Goal: Information Seeking & Learning: Learn about a topic

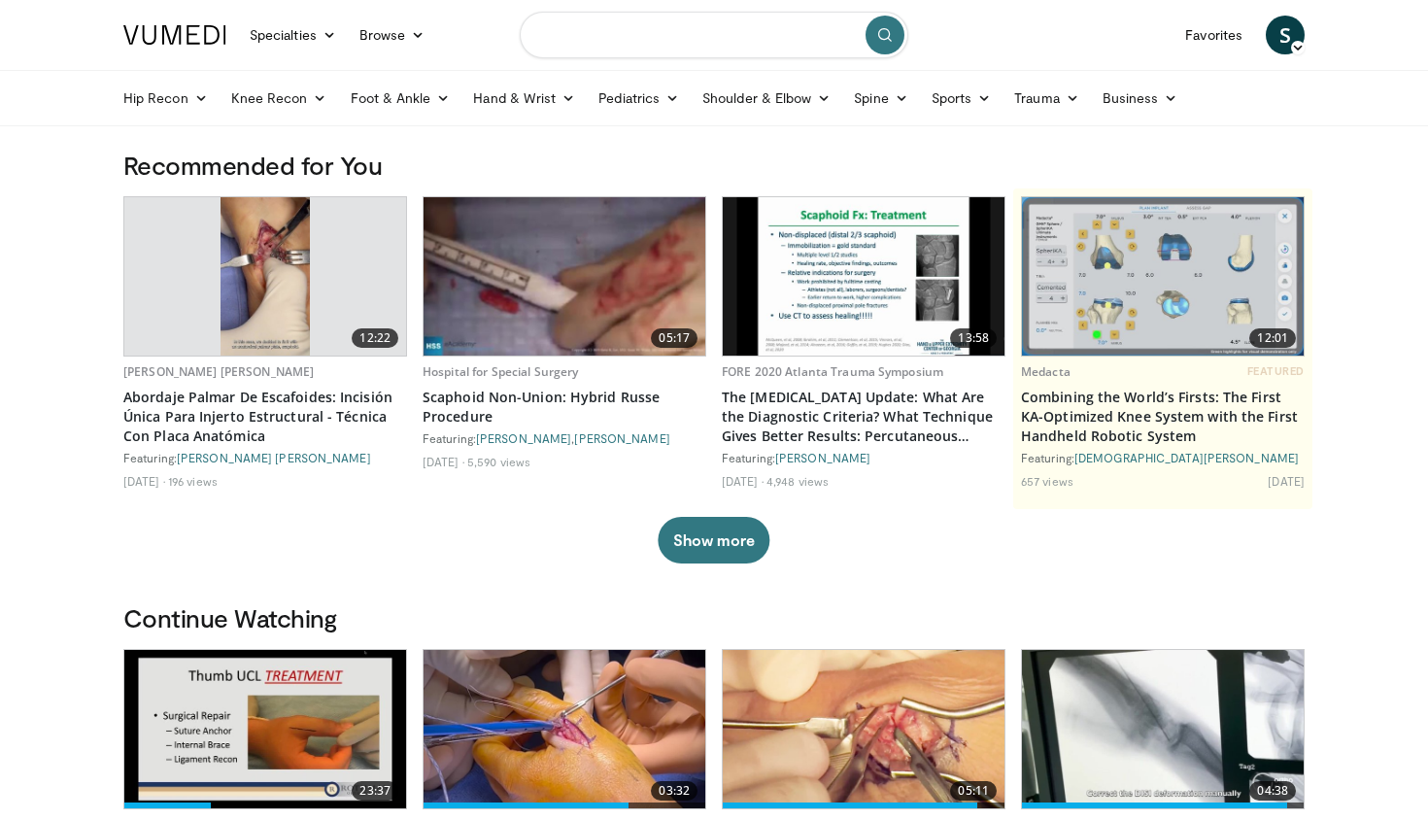
click at [738, 33] on input "Search topics, interventions" at bounding box center [714, 35] width 389 height 47
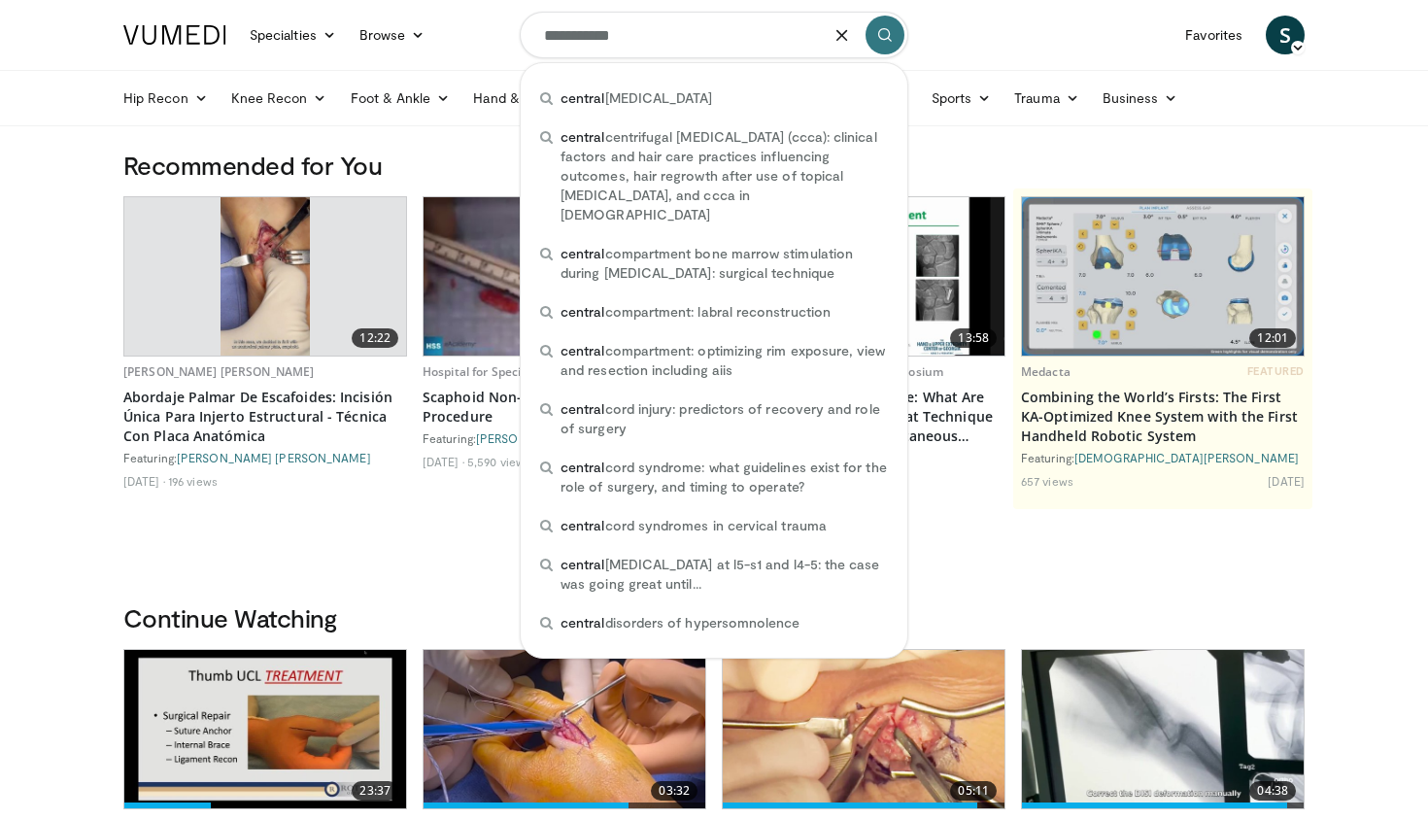
type input "**********"
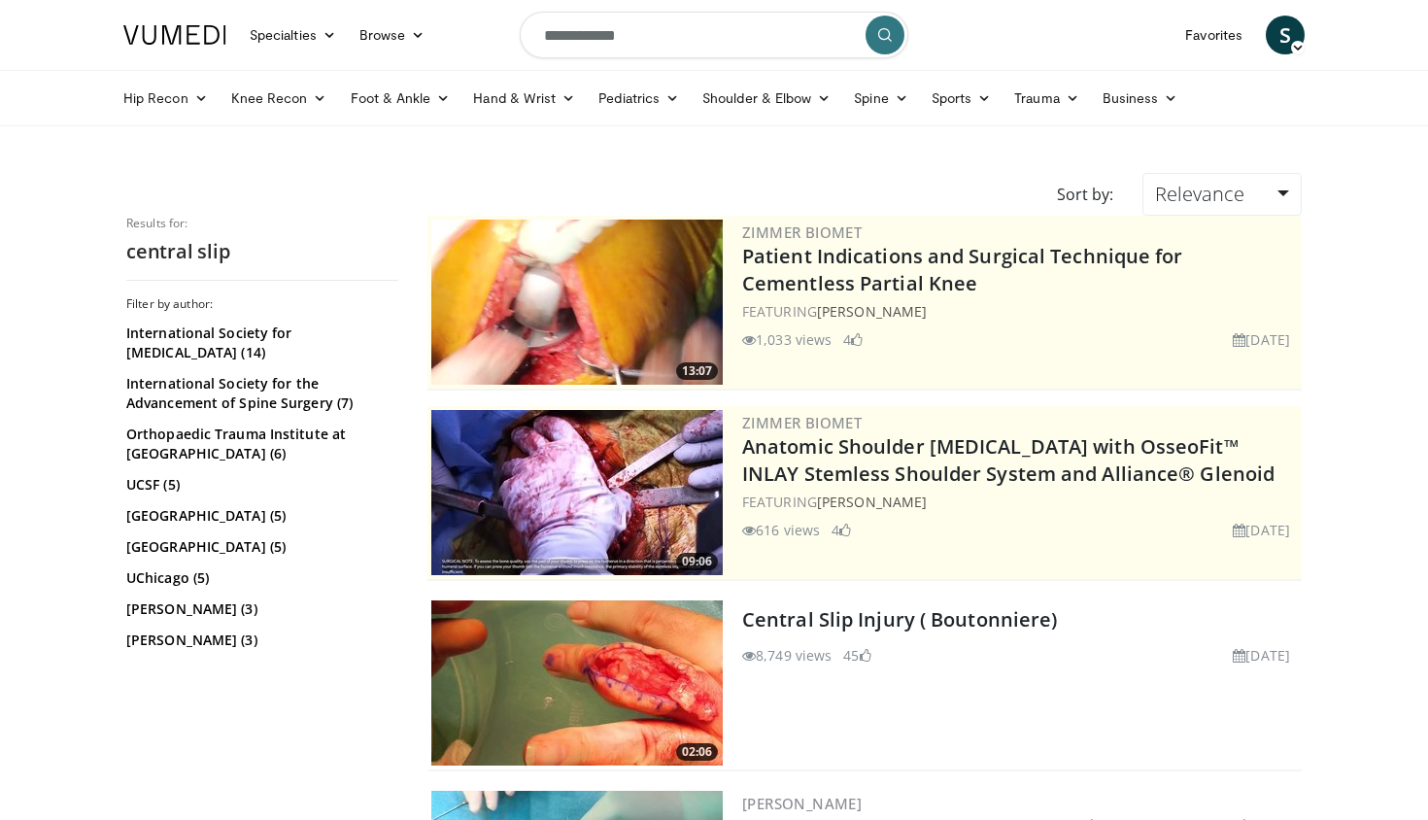
scroll to position [184, 0]
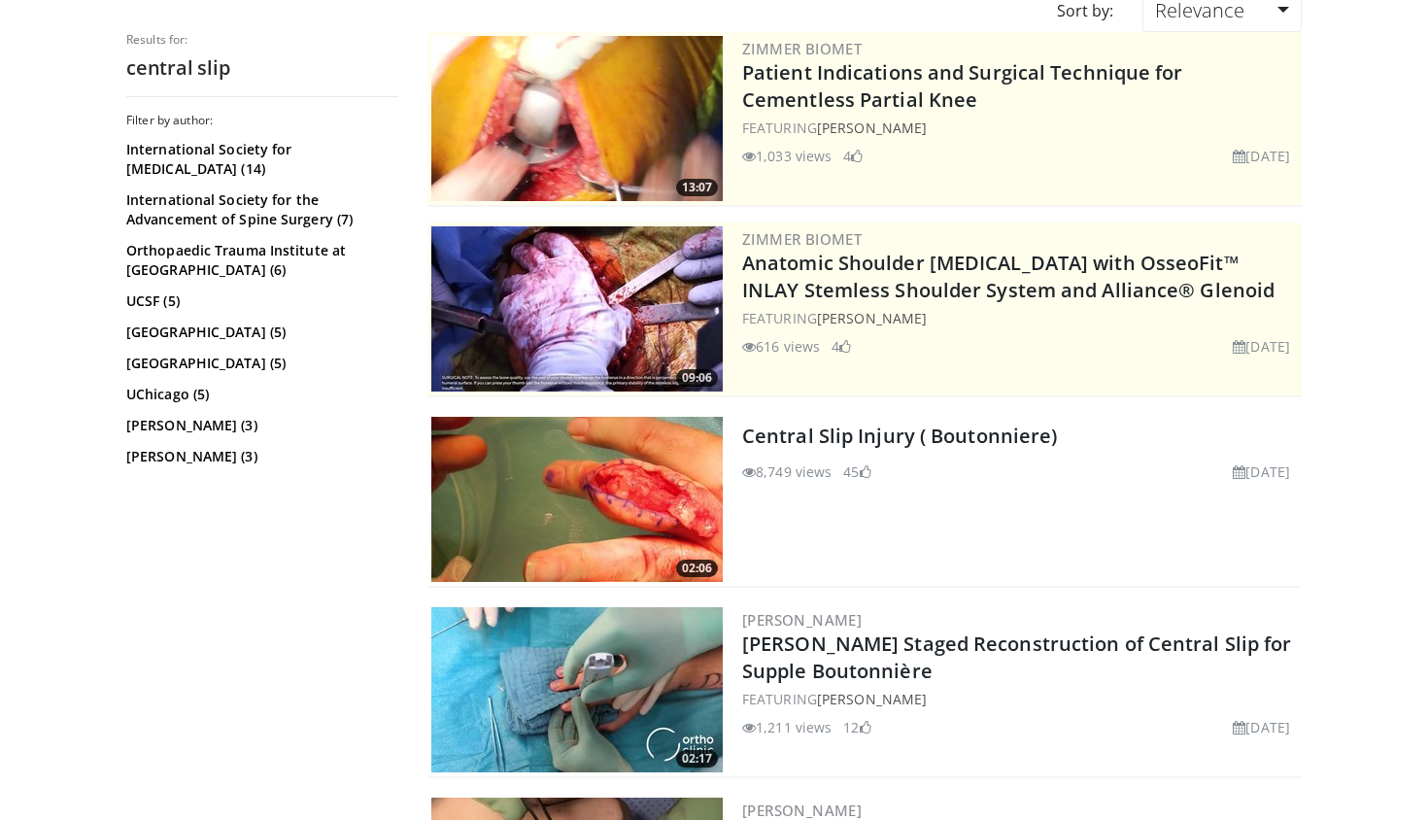
click at [594, 508] on img at bounding box center [576, 499] width 291 height 165
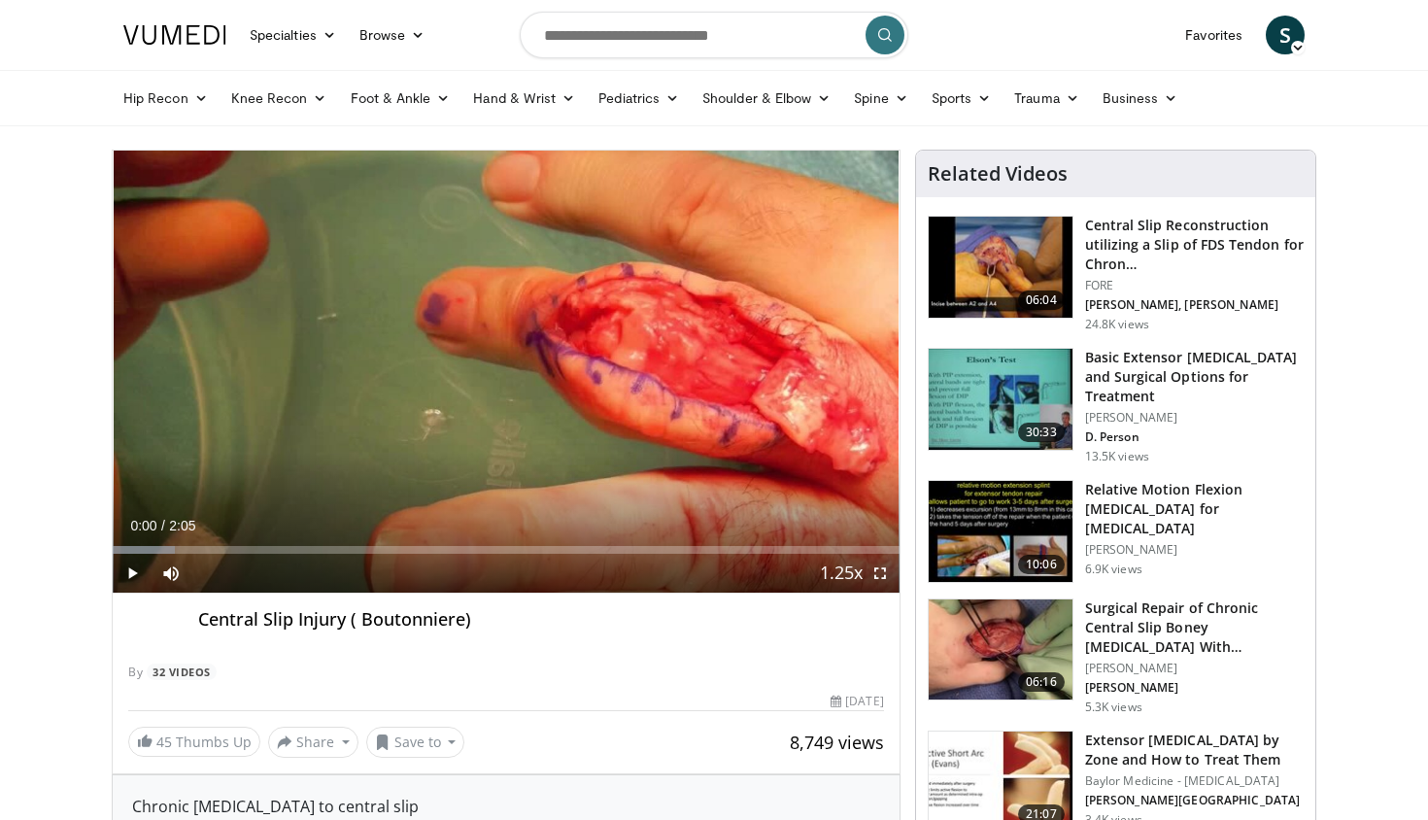
click at [141, 571] on span "Video Player" at bounding box center [132, 573] width 39 height 39
click at [881, 573] on span "Video Player" at bounding box center [880, 573] width 39 height 39
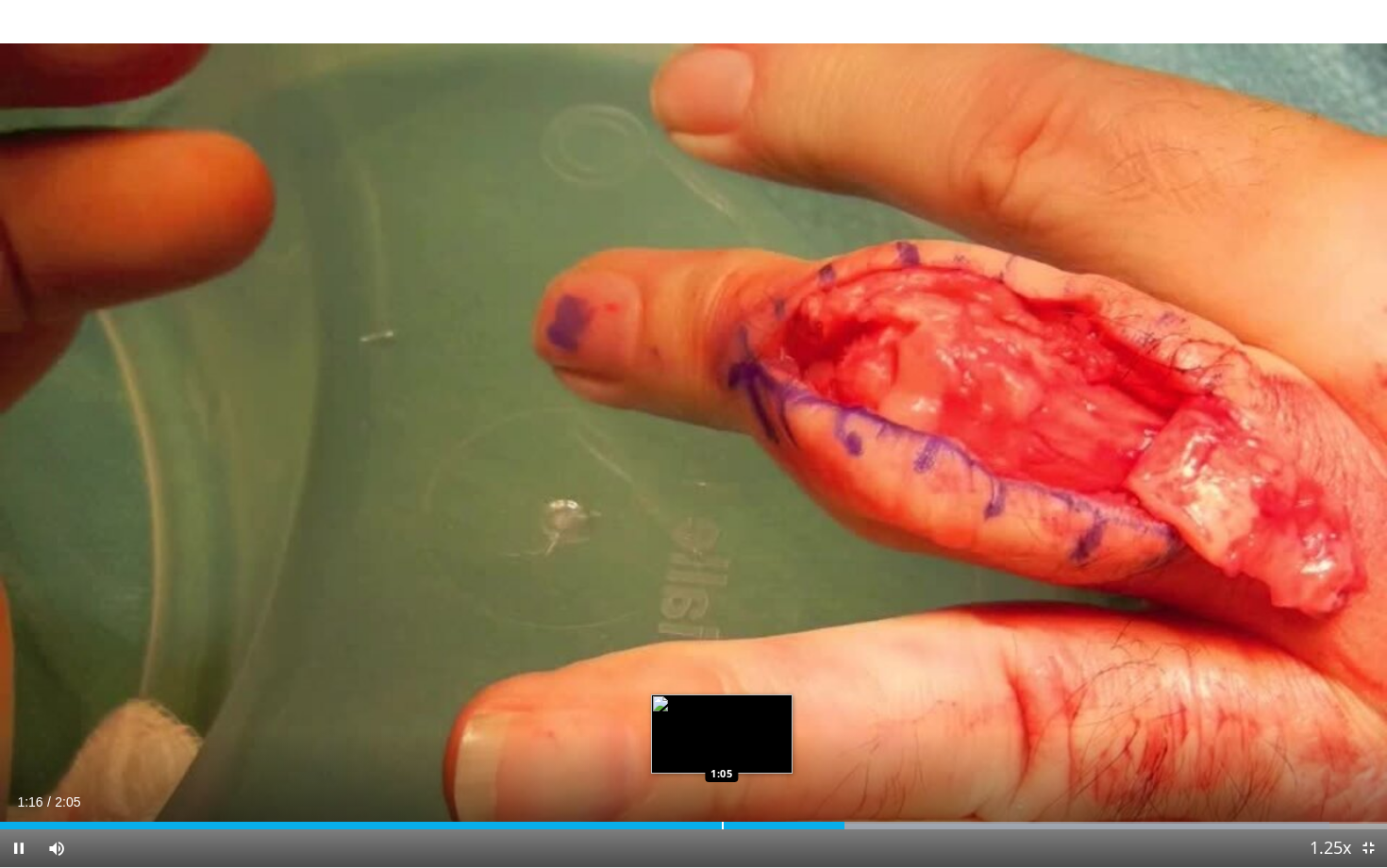
click at [722, 795] on div "Loaded : 95.82% 1:16 1:05" at bounding box center [694, 819] width 1387 height 17
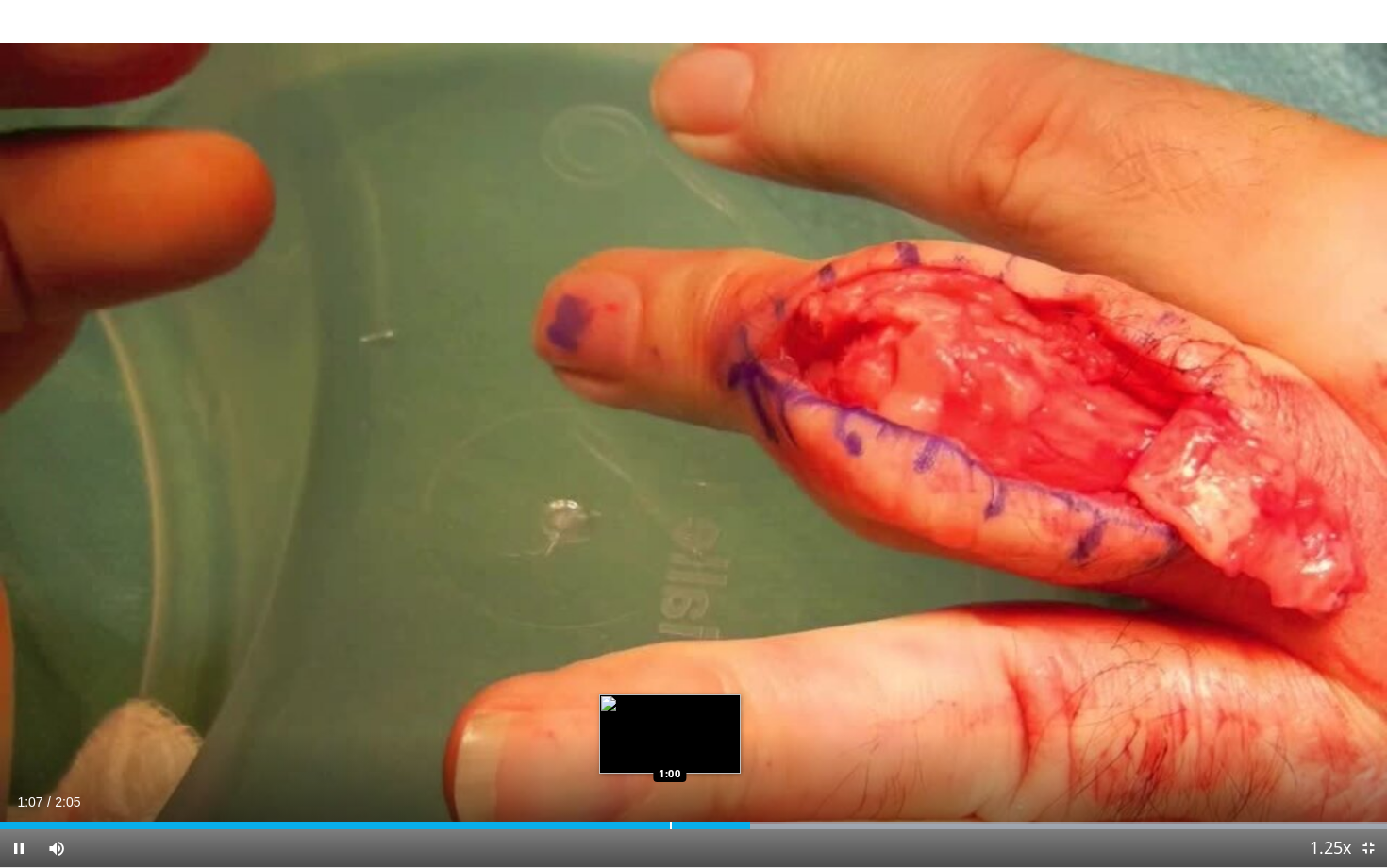
click at [670, 795] on div "Progress Bar" at bounding box center [671, 825] width 2 height 8
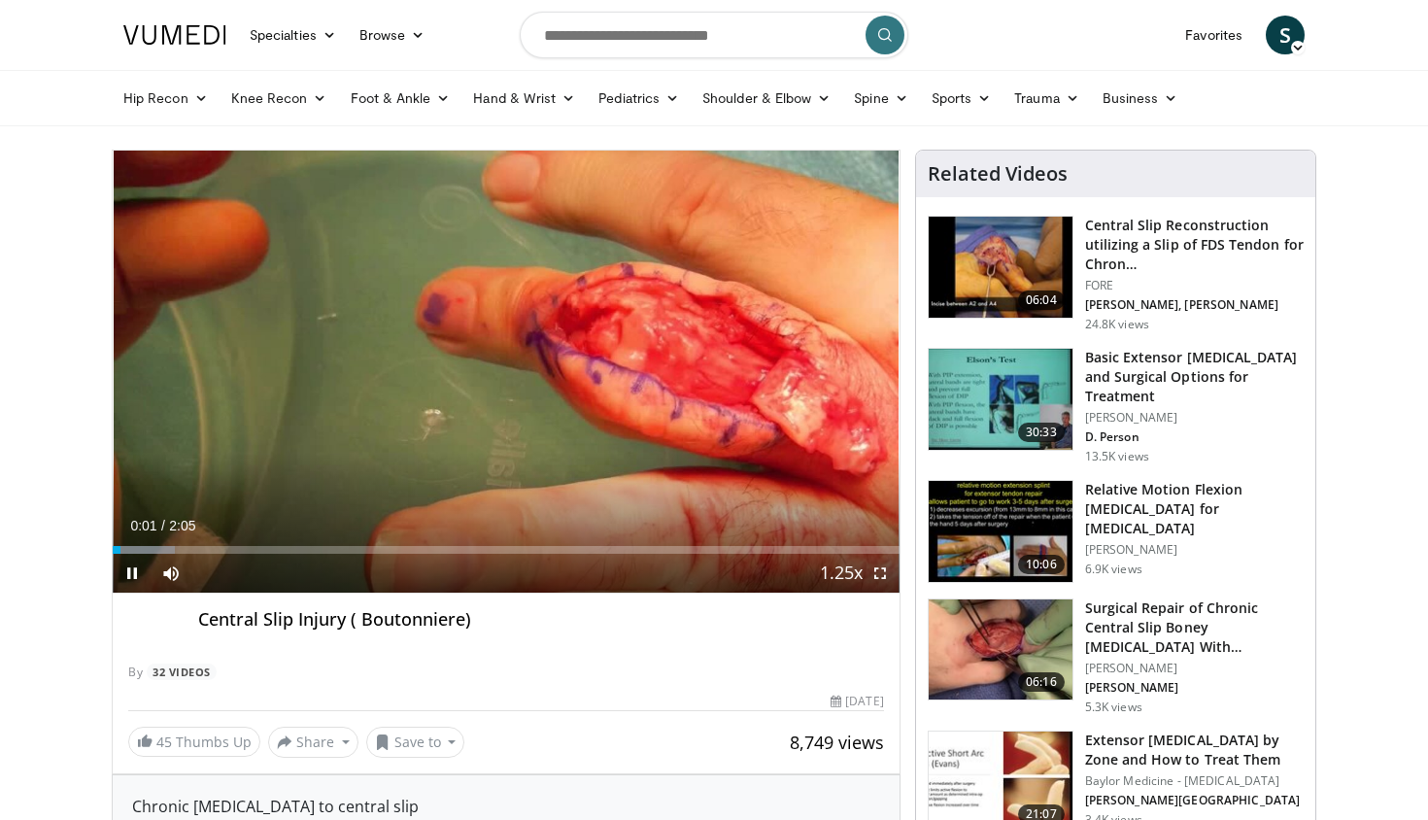
click at [969, 402] on img at bounding box center [1001, 399] width 144 height 101
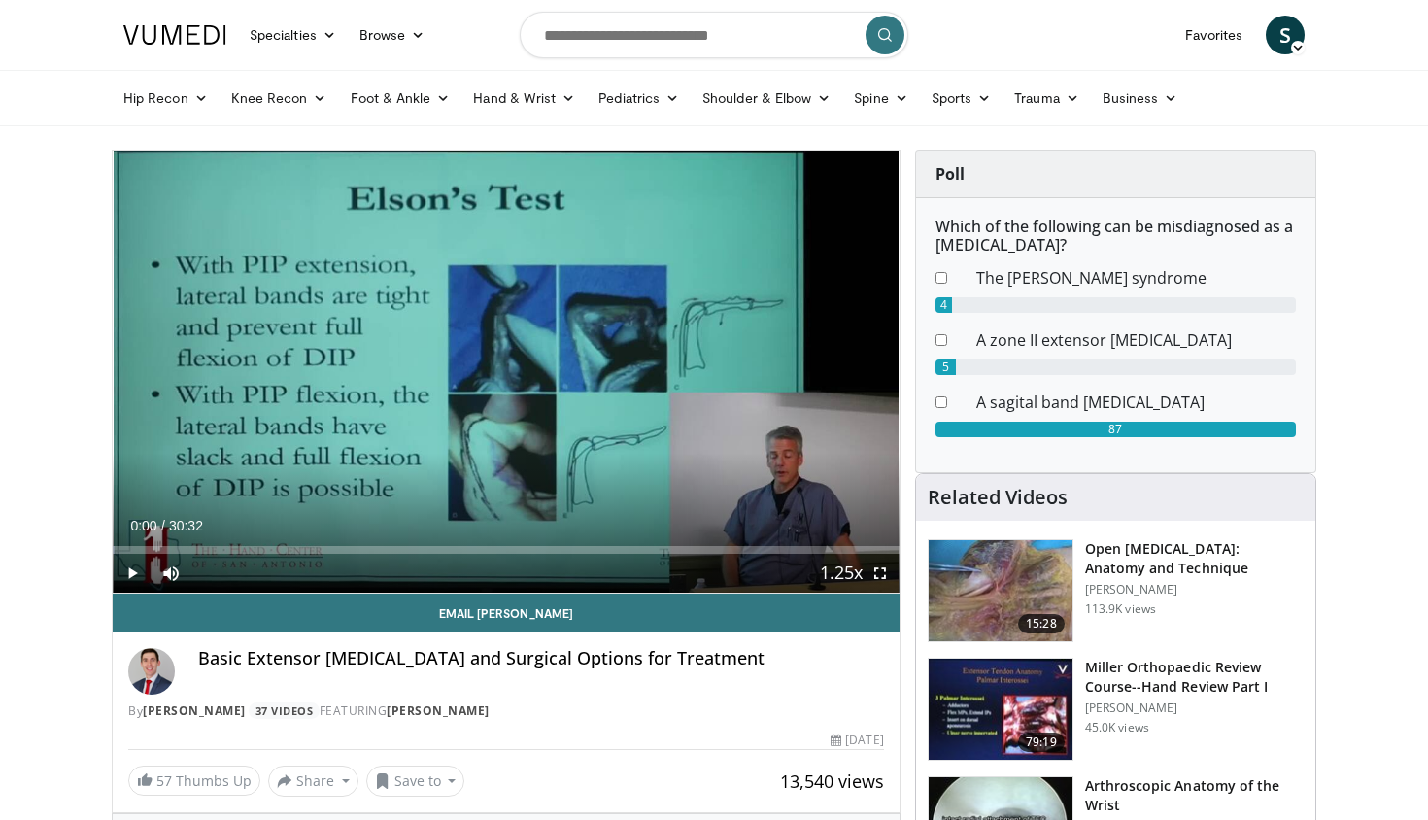
click at [126, 574] on span "Video Player" at bounding box center [132, 573] width 39 height 39
click at [155, 547] on div "Progress Bar" at bounding box center [155, 550] width 2 height 8
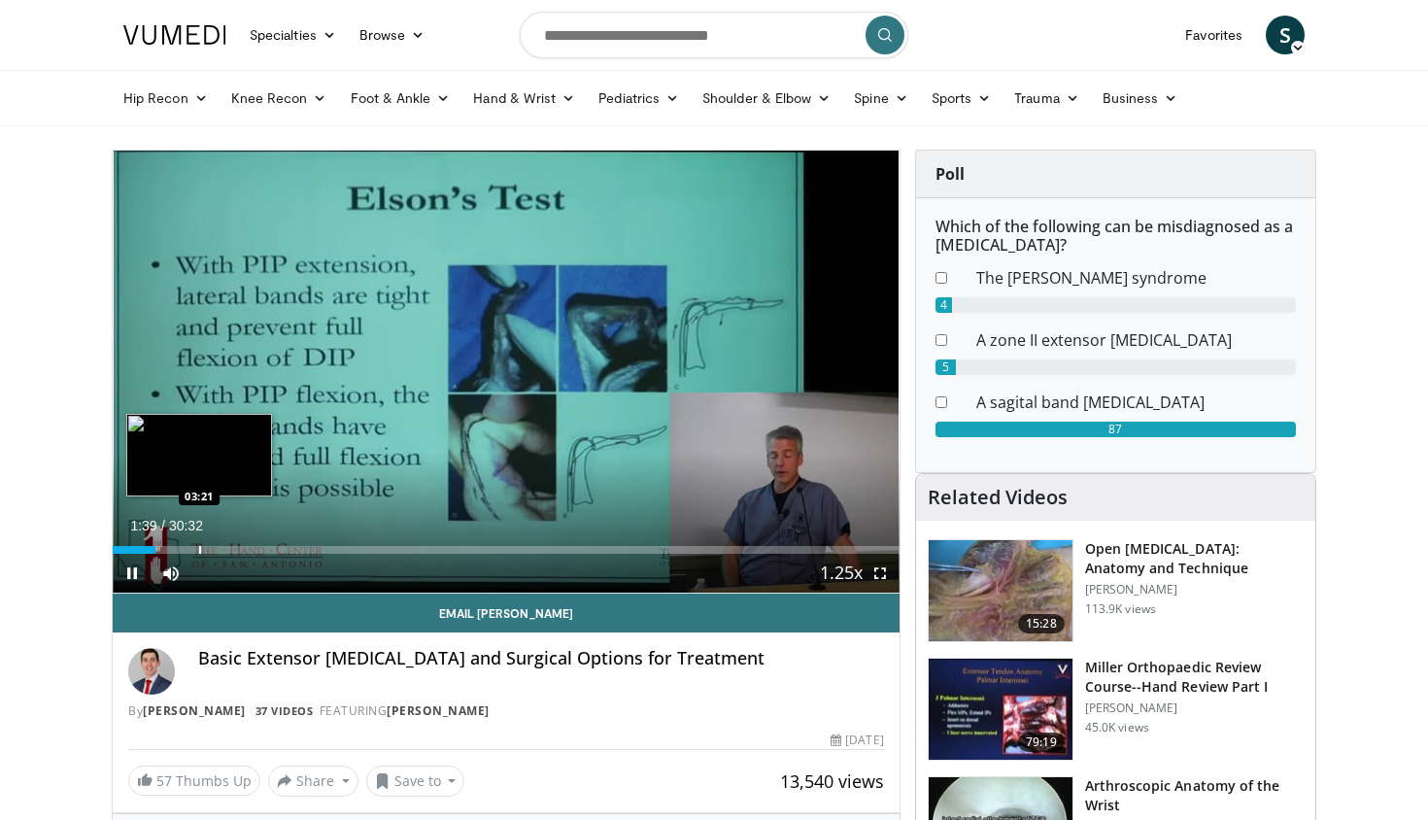
click at [200, 546] on div "Progress Bar" at bounding box center [200, 550] width 2 height 8
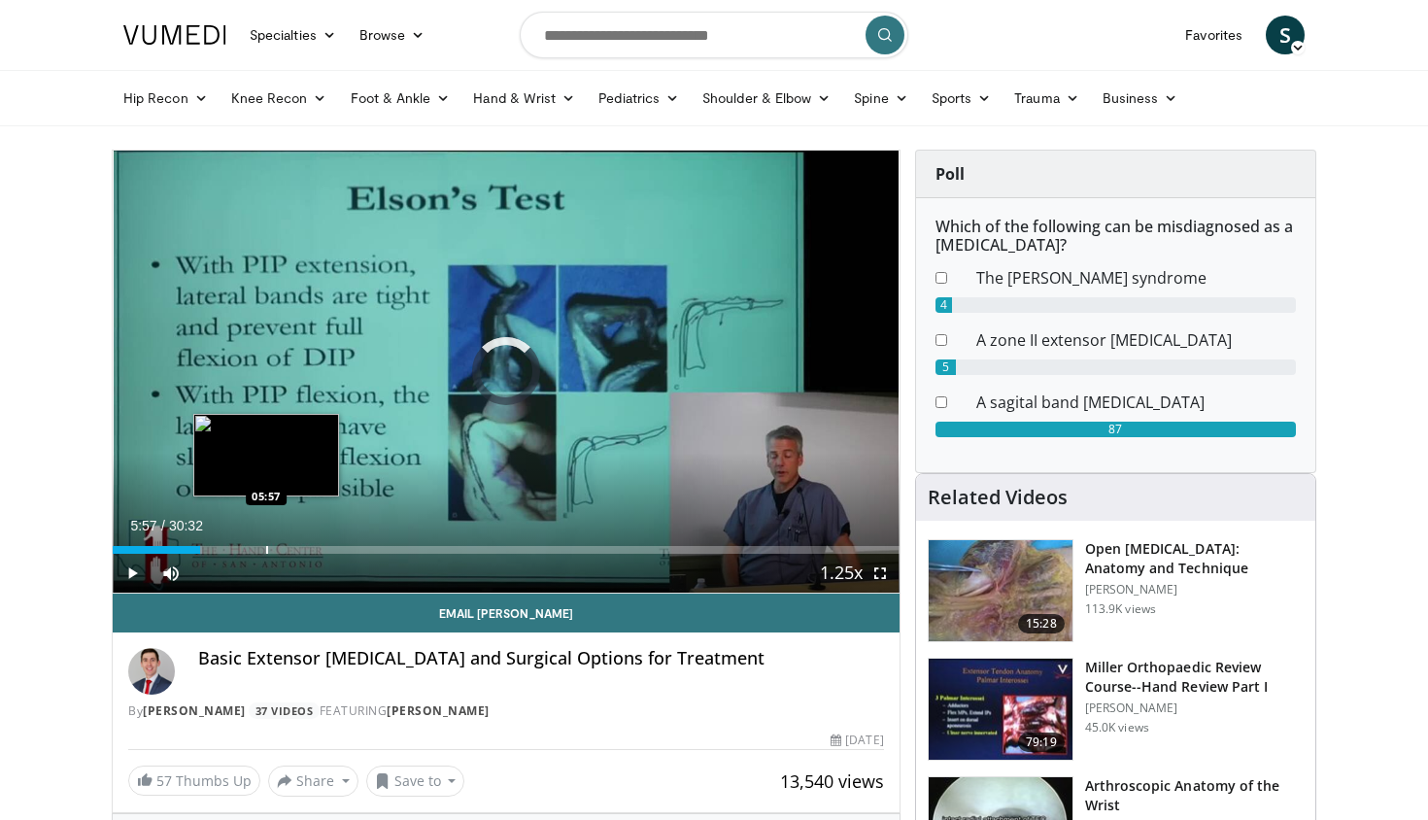
click at [266, 553] on div "Progress Bar" at bounding box center [267, 550] width 2 height 8
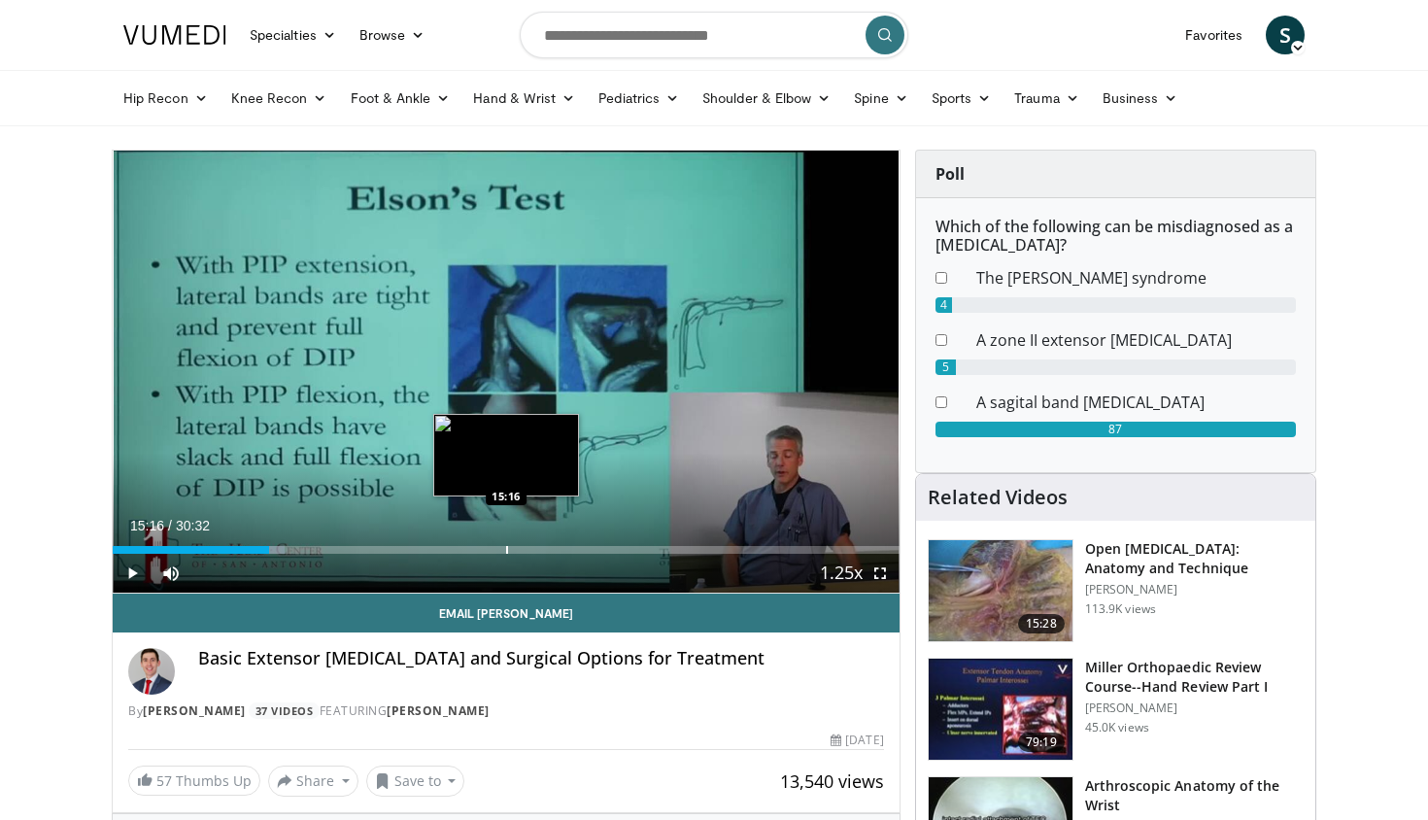
click at [506, 550] on div "Progress Bar" at bounding box center [507, 550] width 2 height 8
click at [528, 550] on div "Progress Bar" at bounding box center [528, 550] width 2 height 8
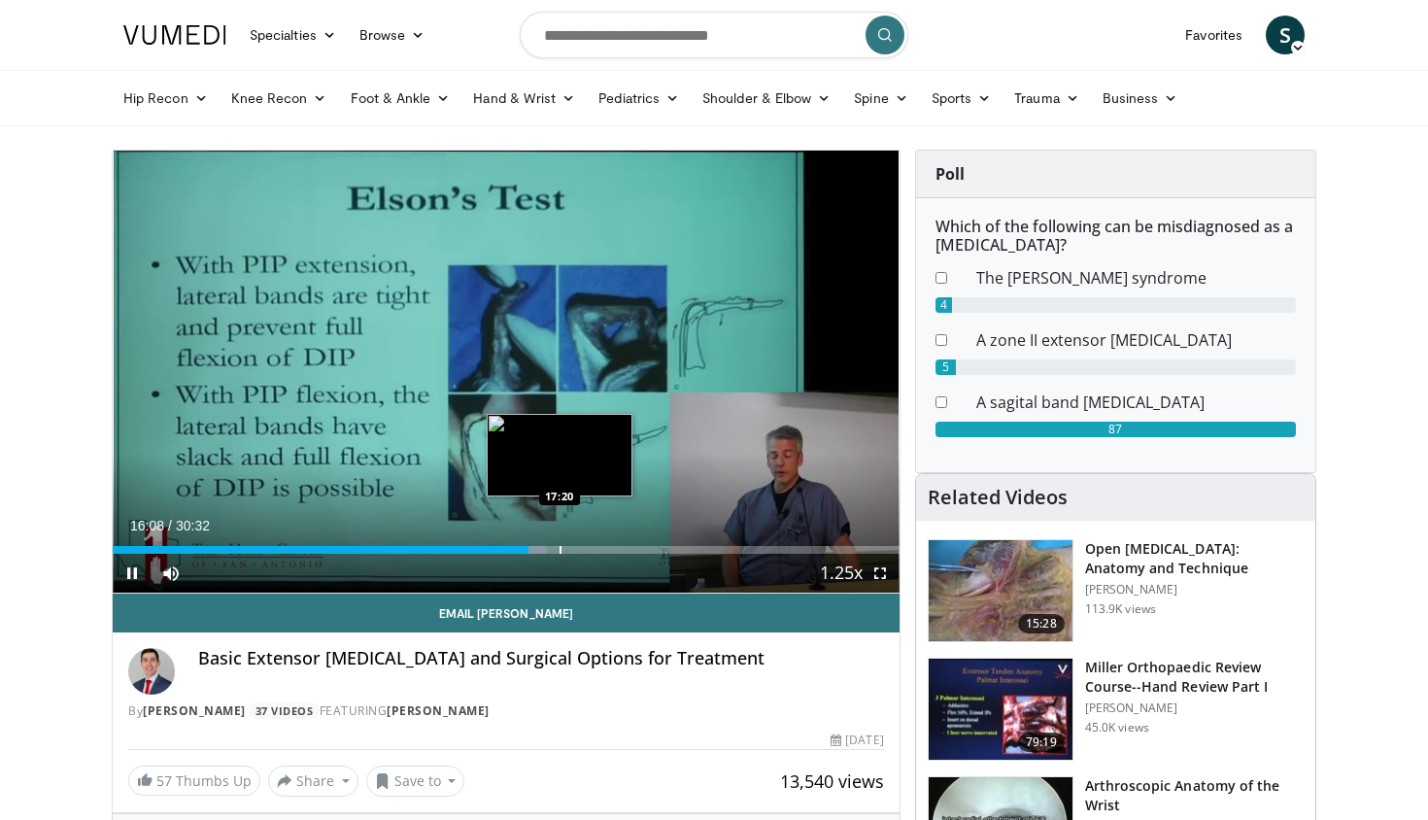
click at [561, 551] on div "Progress Bar" at bounding box center [560, 550] width 2 height 8
click at [579, 547] on div "Progress Bar" at bounding box center [578, 550] width 2 height 8
click at [609, 547] on div "Progress Bar" at bounding box center [608, 550] width 2 height 8
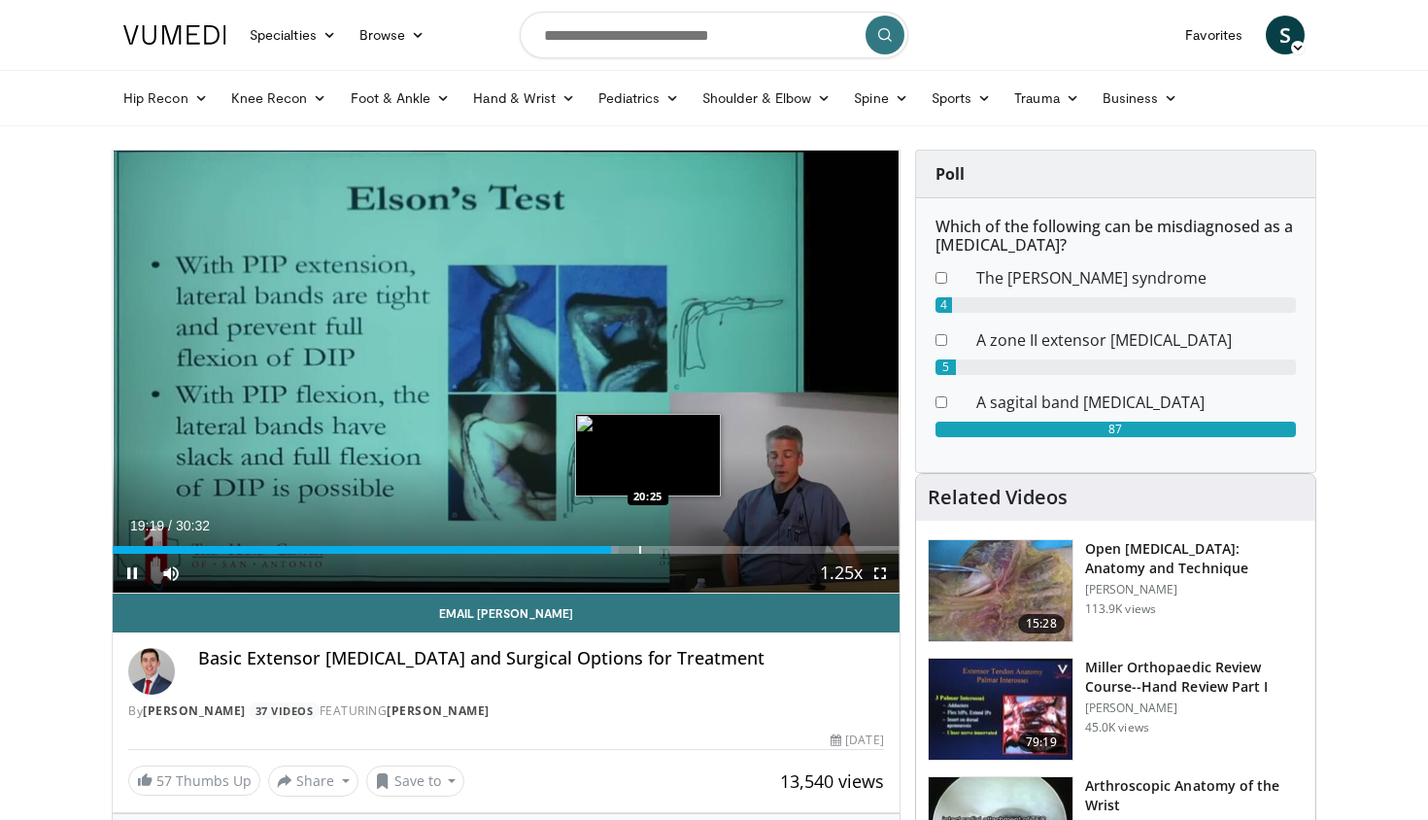
click at [641, 549] on div "Progress Bar" at bounding box center [640, 550] width 2 height 8
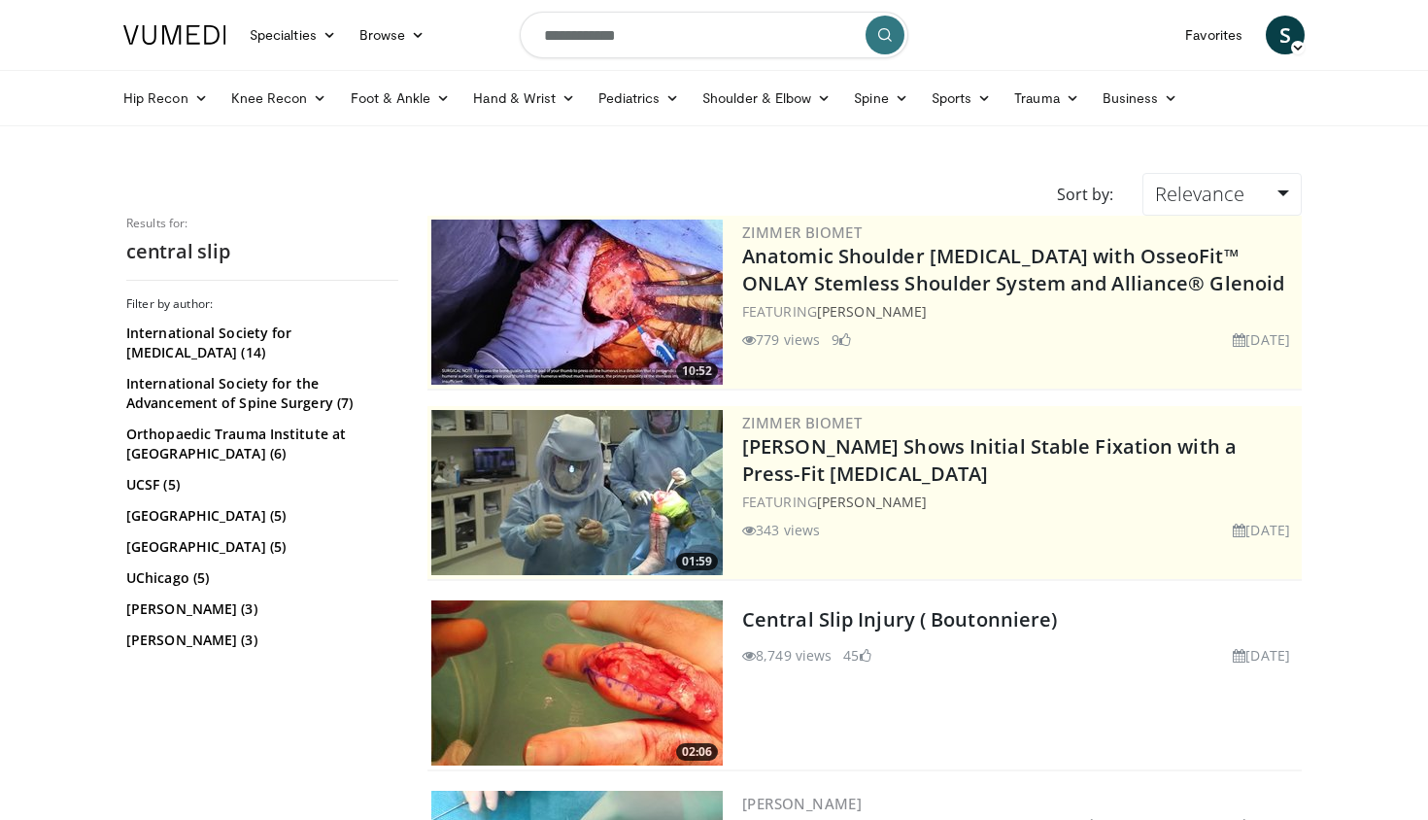
click at [610, 19] on input "**********" at bounding box center [714, 35] width 389 height 47
type input "**********"
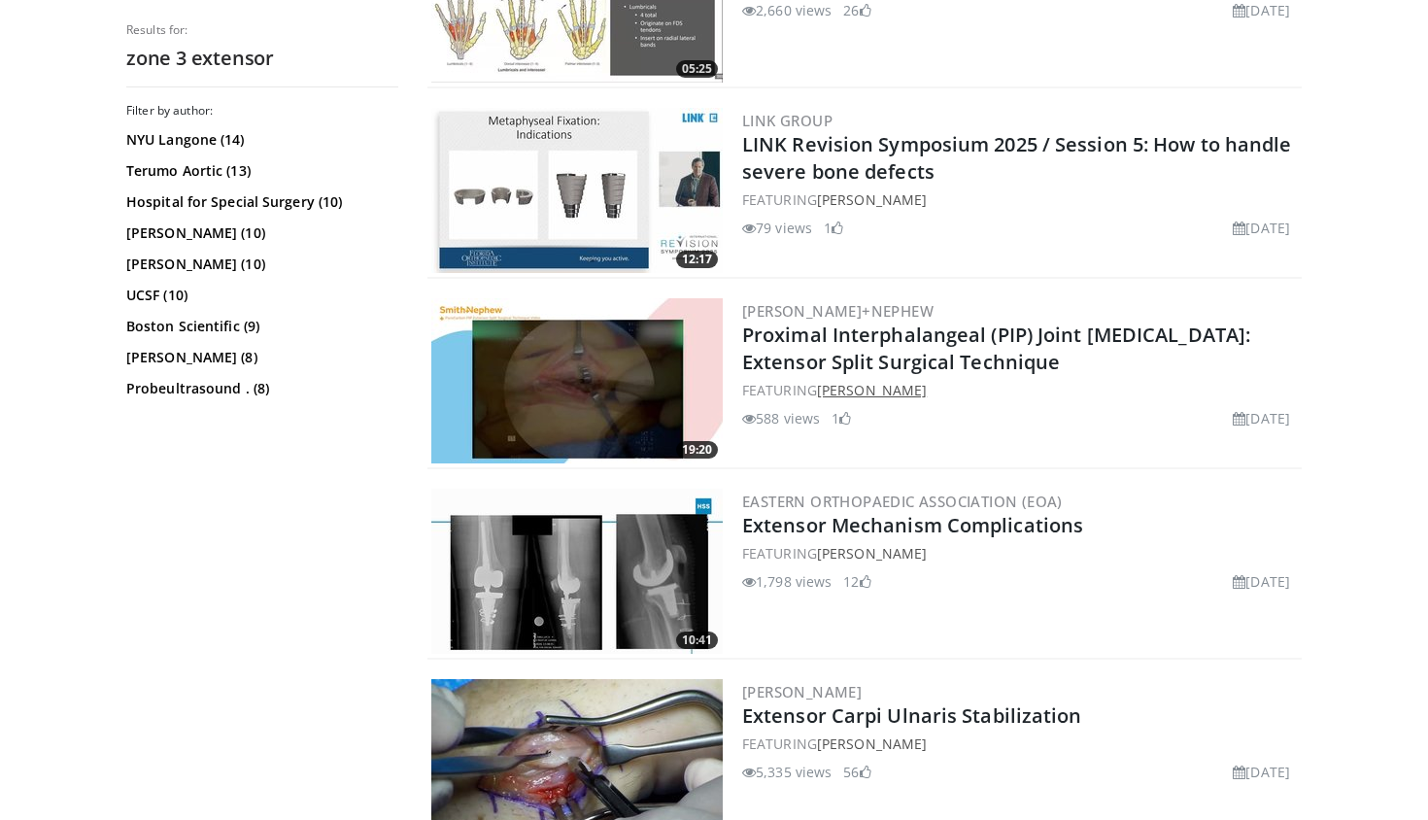
scroll to position [2778, 0]
